Goal: Task Accomplishment & Management: Complete application form

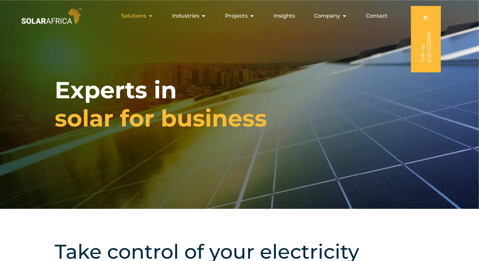
click at [150, 15] on icon "Menu" at bounding box center [150, 15] width 5 height 5
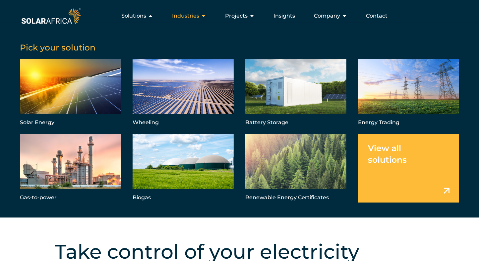
click at [181, 16] on span "Industries" at bounding box center [185, 16] width 27 height 8
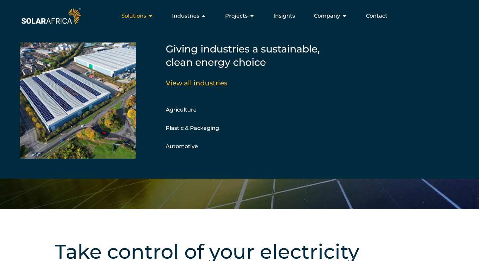
click at [128, 16] on span "Solutions" at bounding box center [133, 16] width 25 height 8
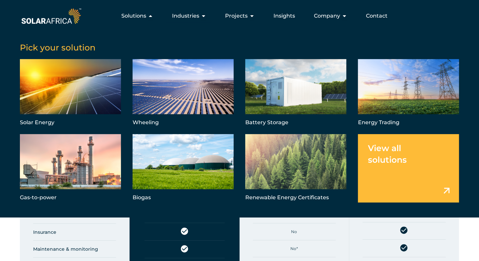
scroll to position [184, 0]
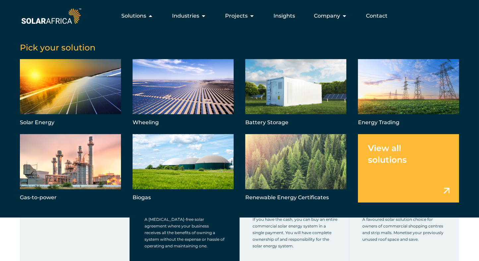
click at [51, 22] on img at bounding box center [51, 16] width 63 height 19
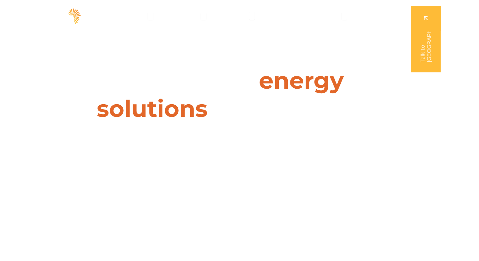
click at [229, 60] on div "Leaders in energy solutions for businesses " (Required) " indicates required fi…" at bounding box center [239, 130] width 479 height 261
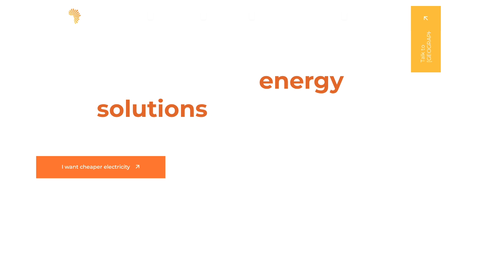
click at [141, 163] on link "I want cheaper electricity" at bounding box center [100, 167] width 129 height 22
